Goal: Task Accomplishment & Management: Manage account settings

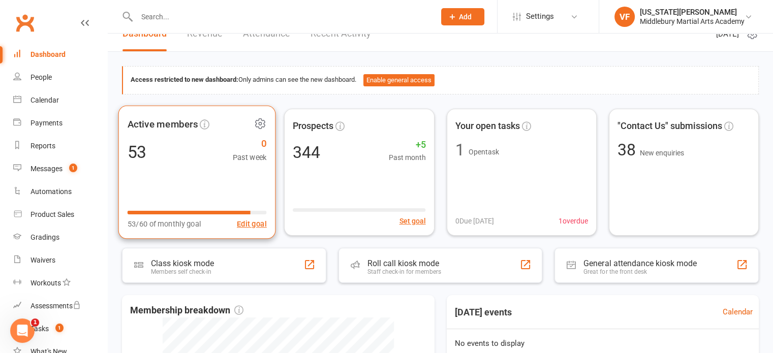
scroll to position [14, 0]
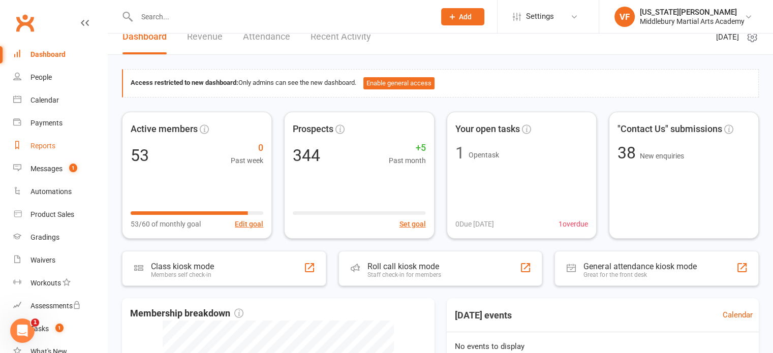
click at [39, 146] on div "Reports" at bounding box center [43, 146] width 25 height 8
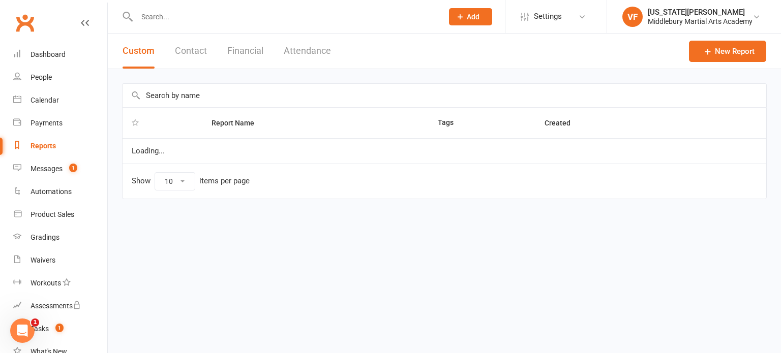
select select "100"
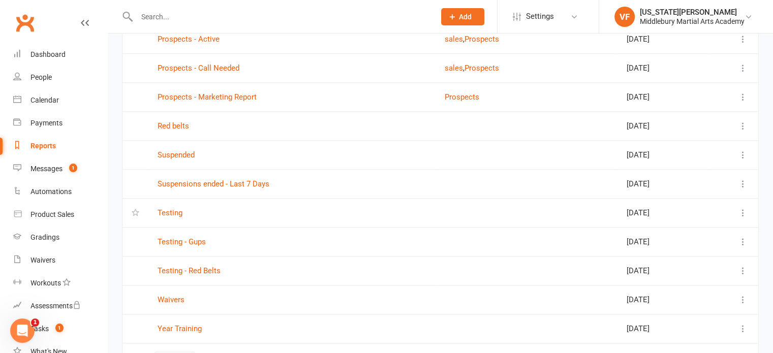
scroll to position [1220, 0]
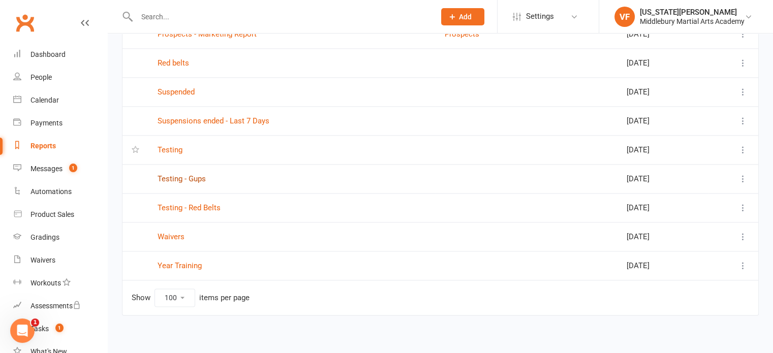
click at [196, 175] on link "Testing - Gups" at bounding box center [182, 178] width 48 height 9
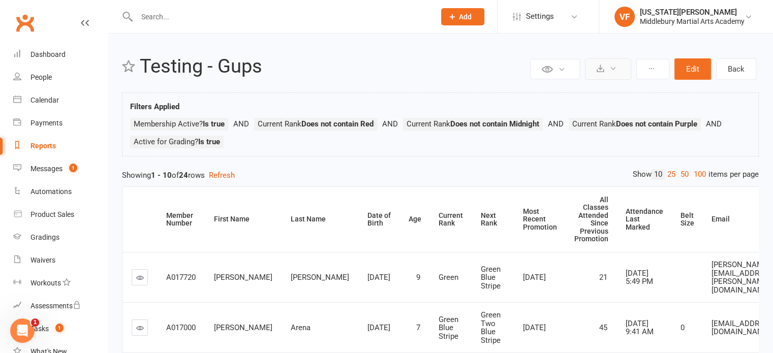
click at [626, 70] on button at bounding box center [608, 68] width 46 height 21
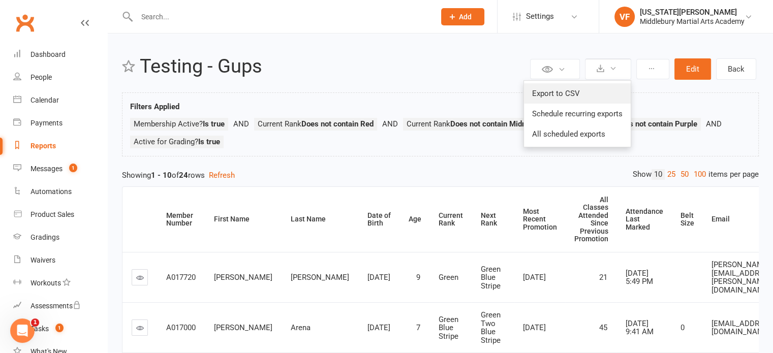
click at [594, 89] on link "Export to CSV" at bounding box center [577, 93] width 107 height 20
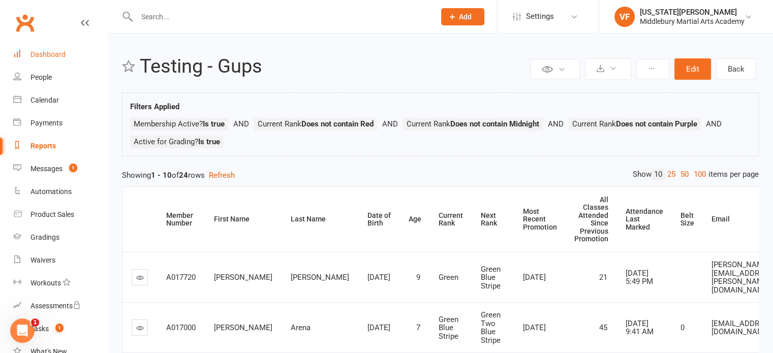
click at [62, 55] on div "Dashboard" at bounding box center [48, 54] width 35 height 8
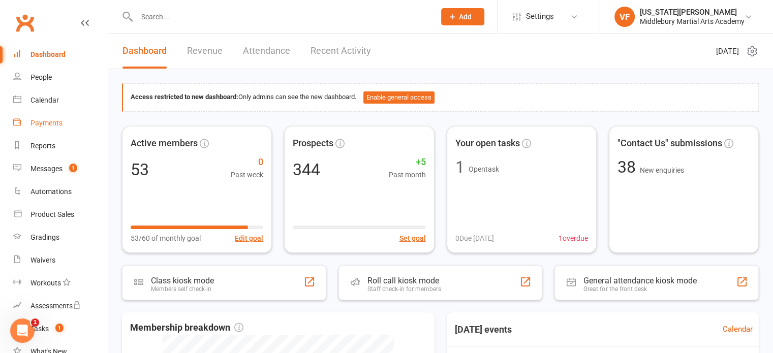
click at [51, 119] on div "Payments" at bounding box center [47, 123] width 32 height 8
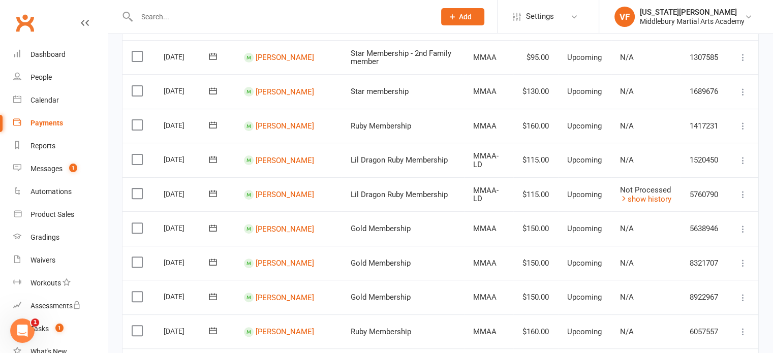
scroll to position [296, 0]
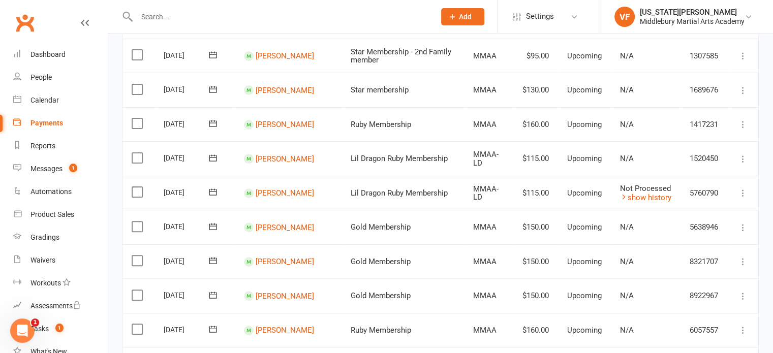
click at [138, 232] on label at bounding box center [139, 227] width 14 height 10
click at [138, 222] on input "checkbox" at bounding box center [135, 222] width 7 height 0
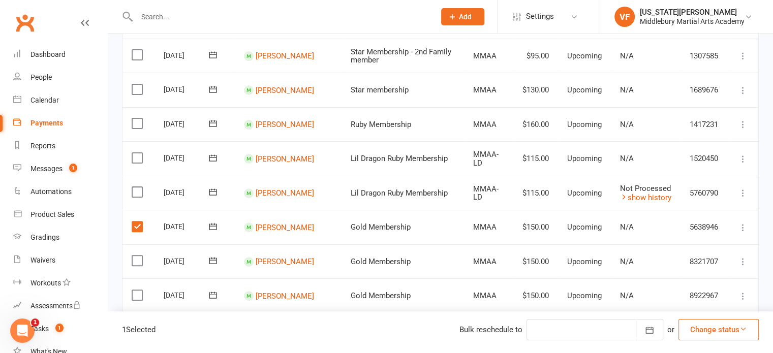
click at [702, 327] on button "Change status" at bounding box center [719, 329] width 80 height 21
click at [687, 303] on link "Skipped" at bounding box center [708, 302] width 101 height 20
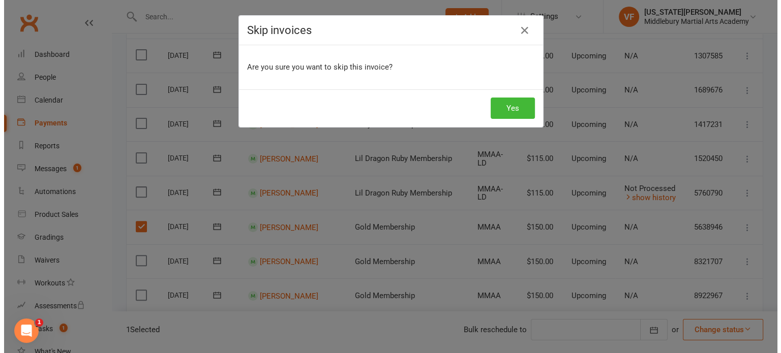
scroll to position [295, 0]
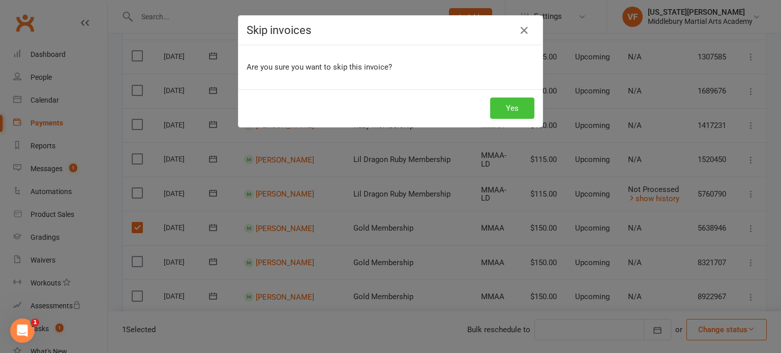
click at [502, 106] on button "Yes" at bounding box center [512, 108] width 44 height 21
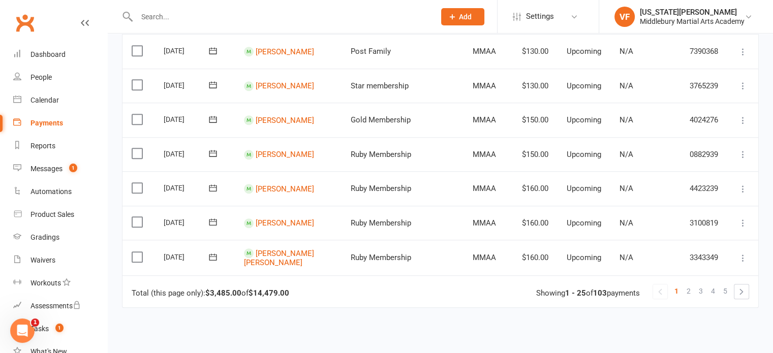
scroll to position [755, 0]
click at [689, 298] on span "2" at bounding box center [689, 291] width 4 height 14
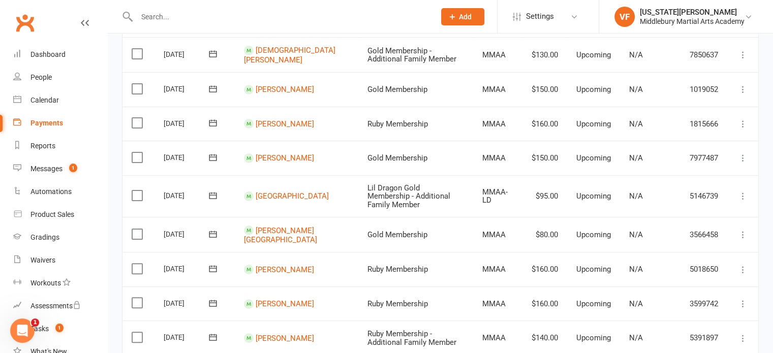
scroll to position [230, 0]
click at [276, 226] on link "[PERSON_NAME][GEOGRAPHIC_DATA]" at bounding box center [280, 234] width 73 height 19
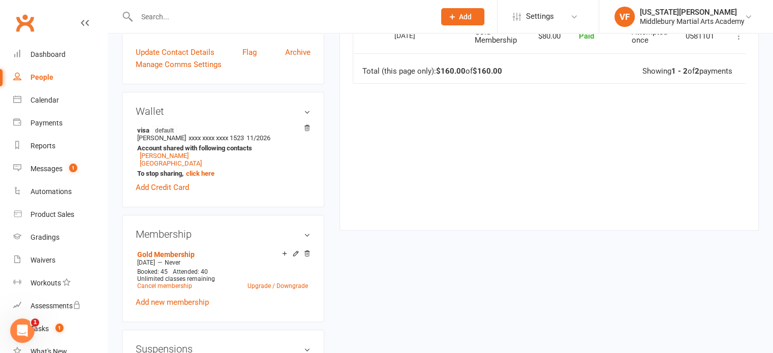
scroll to position [335, 0]
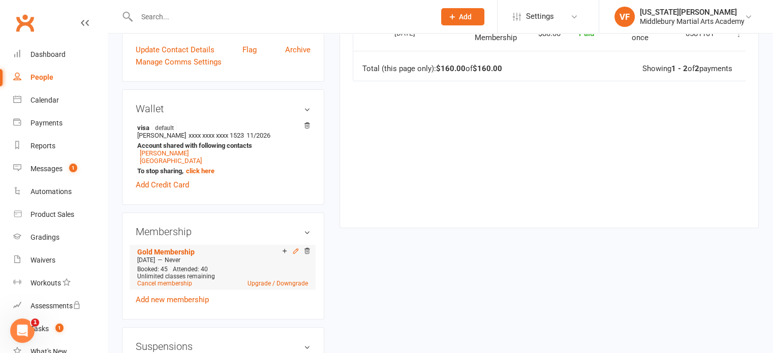
click at [296, 249] on icon at bounding box center [295, 251] width 5 height 5
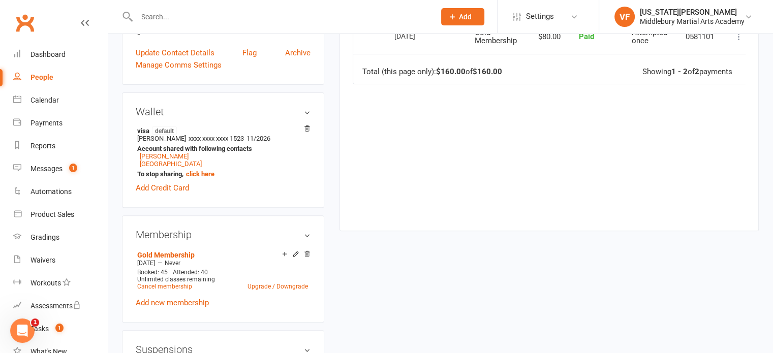
scroll to position [339, 0]
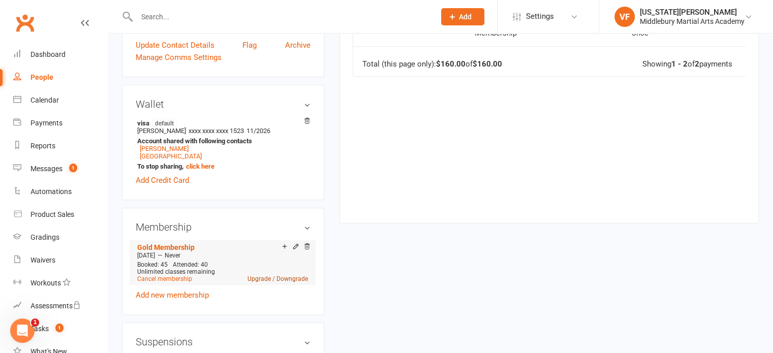
click at [259, 276] on link "Upgrade / Downgrade" at bounding box center [278, 279] width 61 height 7
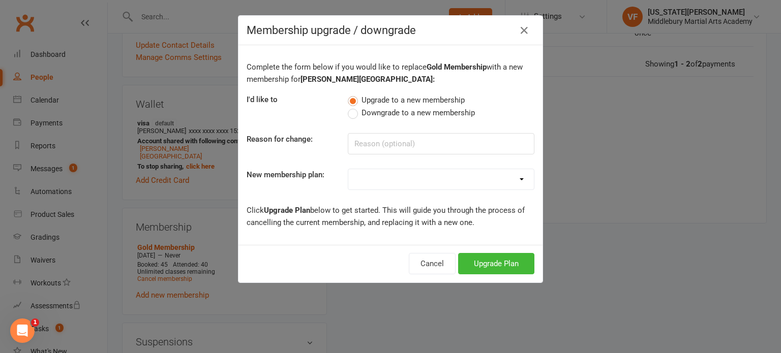
click at [363, 174] on select "Star membership Star membership - Auto Star Membership - 2nd Family member Star…" at bounding box center [441, 179] width 186 height 20
select select "6"
click at [348, 169] on select "Star membership Star membership - Auto Star Membership - 2nd Family member Star…" at bounding box center [441, 179] width 186 height 20
click at [486, 260] on button "Upgrade Plan" at bounding box center [496, 263] width 76 height 21
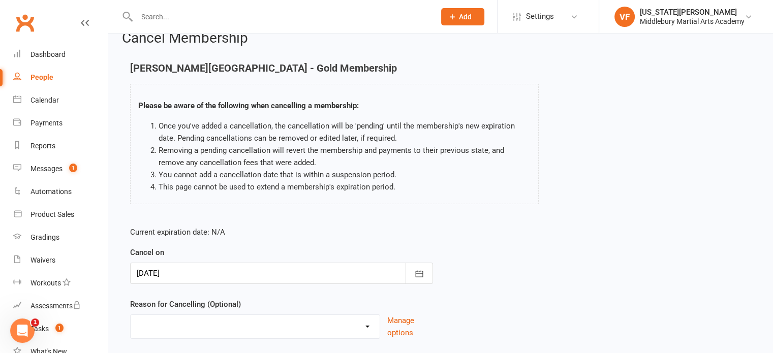
scroll to position [85, 0]
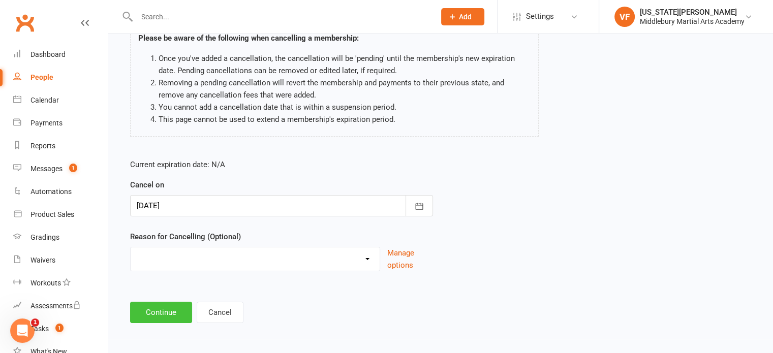
click at [159, 311] on button "Continue" at bounding box center [161, 312] width 62 height 21
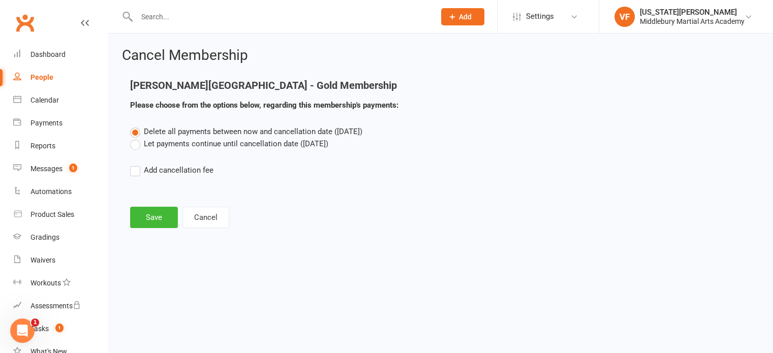
scroll to position [0, 0]
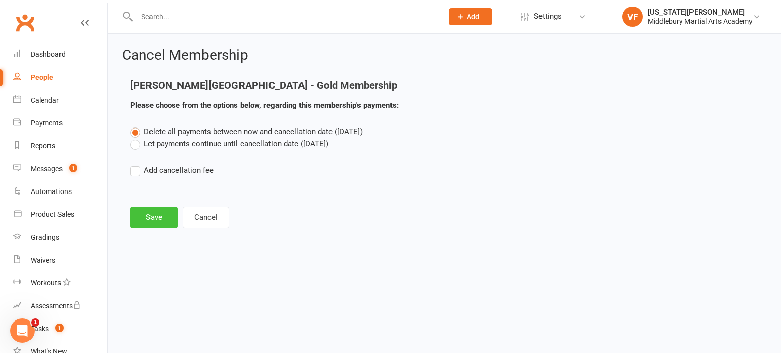
click at [145, 216] on button "Save" at bounding box center [154, 217] width 48 height 21
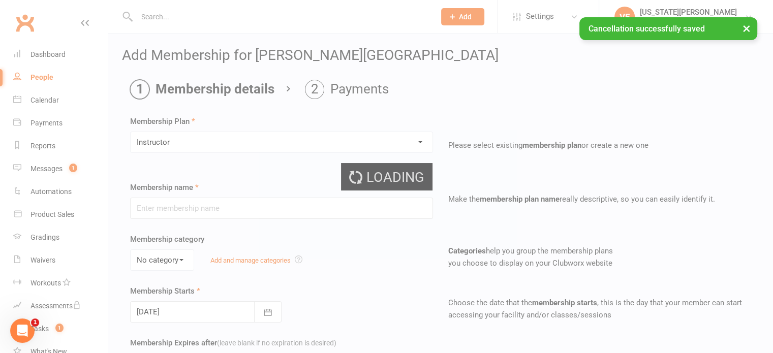
type input "Instructor"
select select "0"
type input "0"
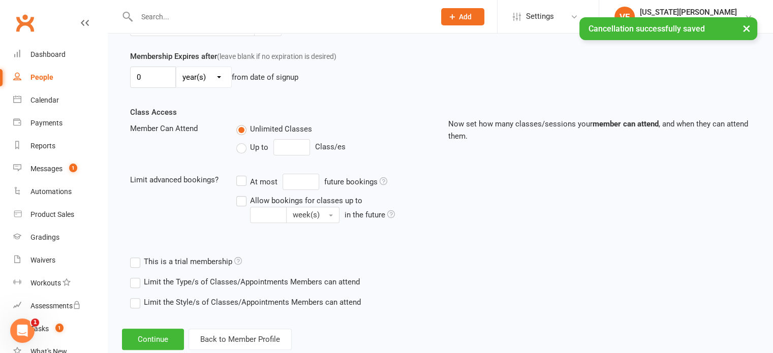
scroll to position [311, 0]
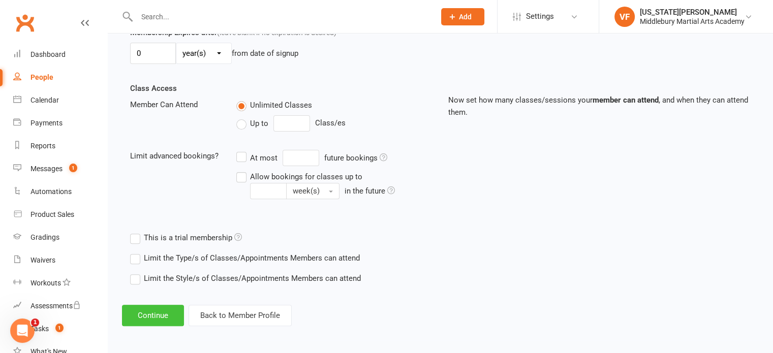
click at [167, 311] on button "Continue" at bounding box center [153, 315] width 62 height 21
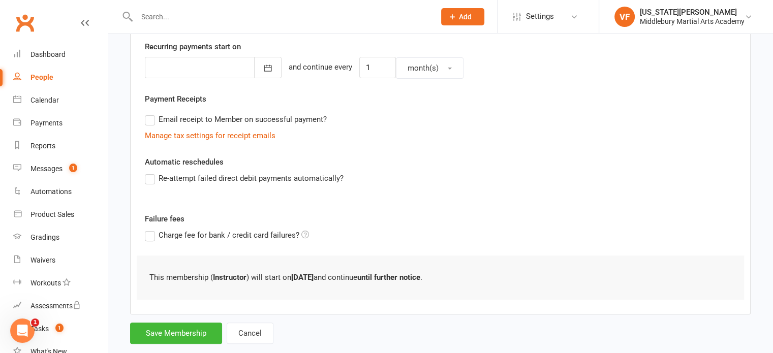
scroll to position [262, 0]
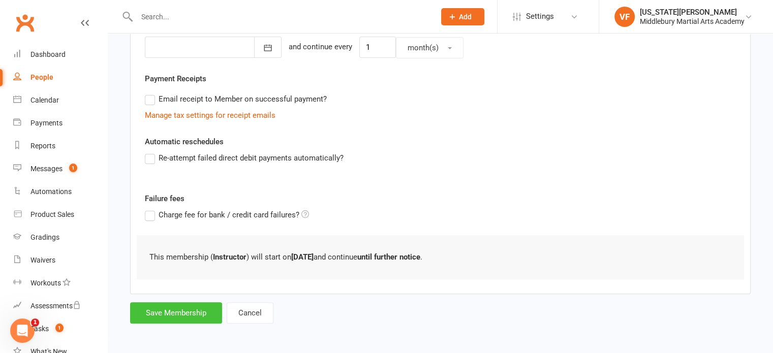
click at [177, 309] on button "Save Membership" at bounding box center [176, 313] width 92 height 21
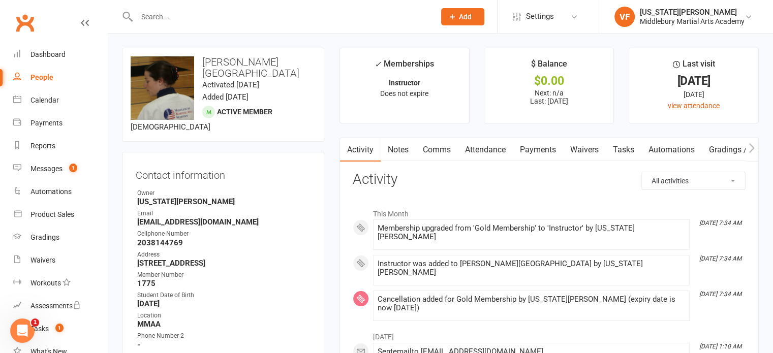
drag, startPoint x: 237, startPoint y: 255, endPoint x: 153, endPoint y: 202, distance: 99.9
click at [153, 202] on ul "Owner [US_STATE][PERSON_NAME] Email [EMAIL_ADDRESS][DOMAIN_NAME] Cellphone Numb…" at bounding box center [223, 280] width 175 height 182
click at [153, 209] on div "Email" at bounding box center [223, 214] width 173 height 10
click at [53, 54] on div "Dashboard" at bounding box center [48, 54] width 35 height 8
